Goal: Task Accomplishment & Management: Complete application form

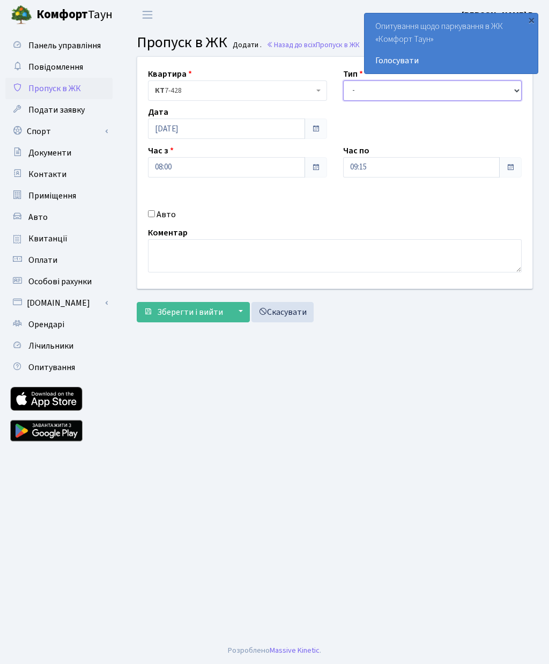
click at [390, 91] on select "- Доставка Таксі Гості Сервіс" at bounding box center [432, 90] width 179 height 20
select select "3"
click at [153, 213] on input "Авто" at bounding box center [151, 213] width 7 height 7
checkbox input "true"
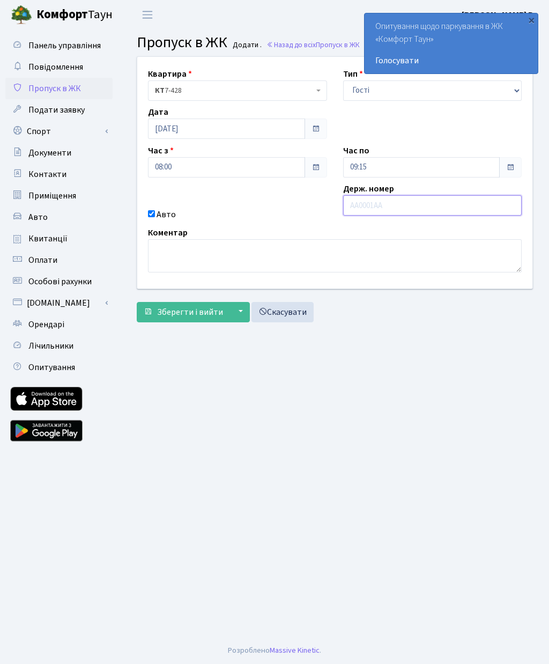
click at [393, 209] on input "text" at bounding box center [432, 205] width 179 height 20
paste input "Ка1670мт"
type input "Ка1670мт"
click at [193, 316] on span "Зберегти і вийти" at bounding box center [190, 312] width 66 height 12
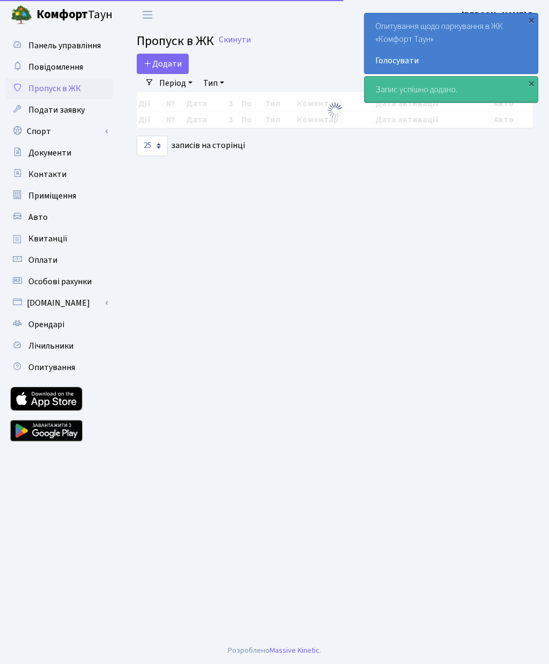
select select "25"
